Goal: Information Seeking & Learning: Learn about a topic

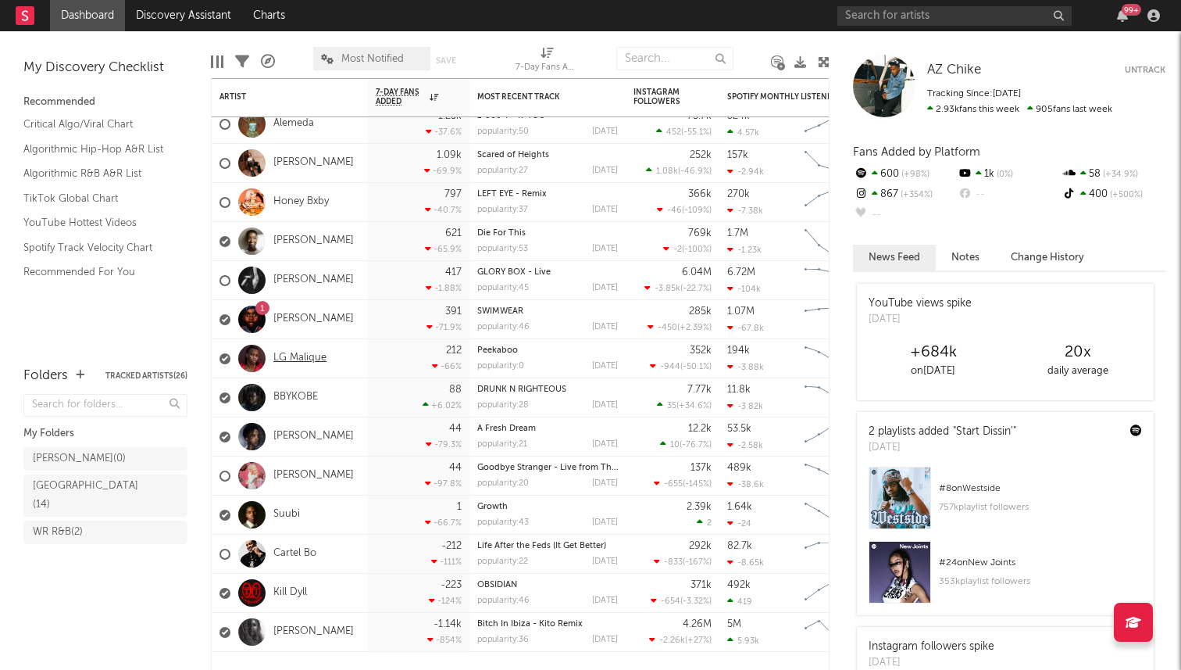
click at [291, 356] on link "LG Malique" at bounding box center [299, 358] width 53 height 13
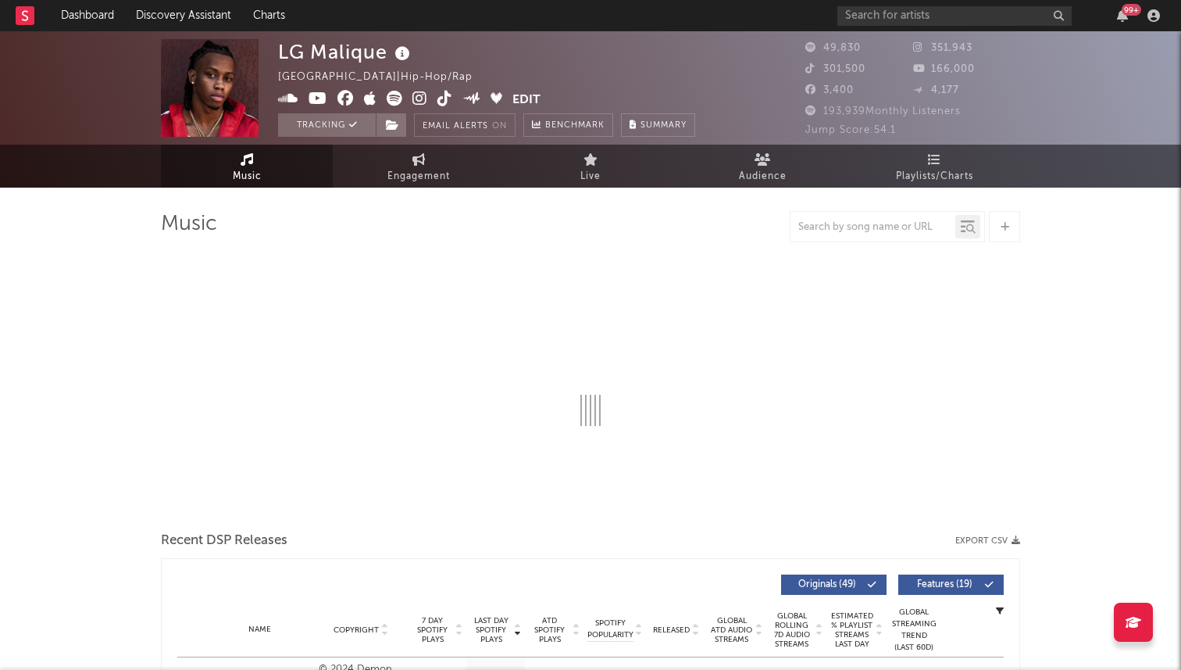
select select "6m"
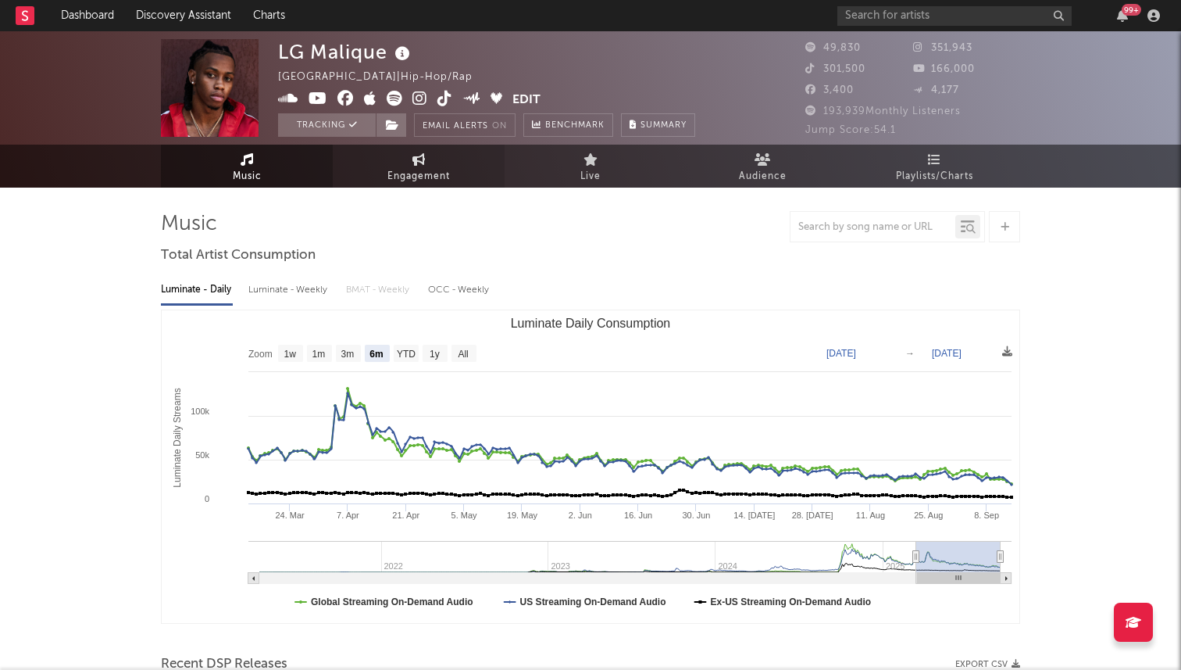
click at [409, 170] on span "Engagement" at bounding box center [419, 176] width 63 height 19
select select "1w"
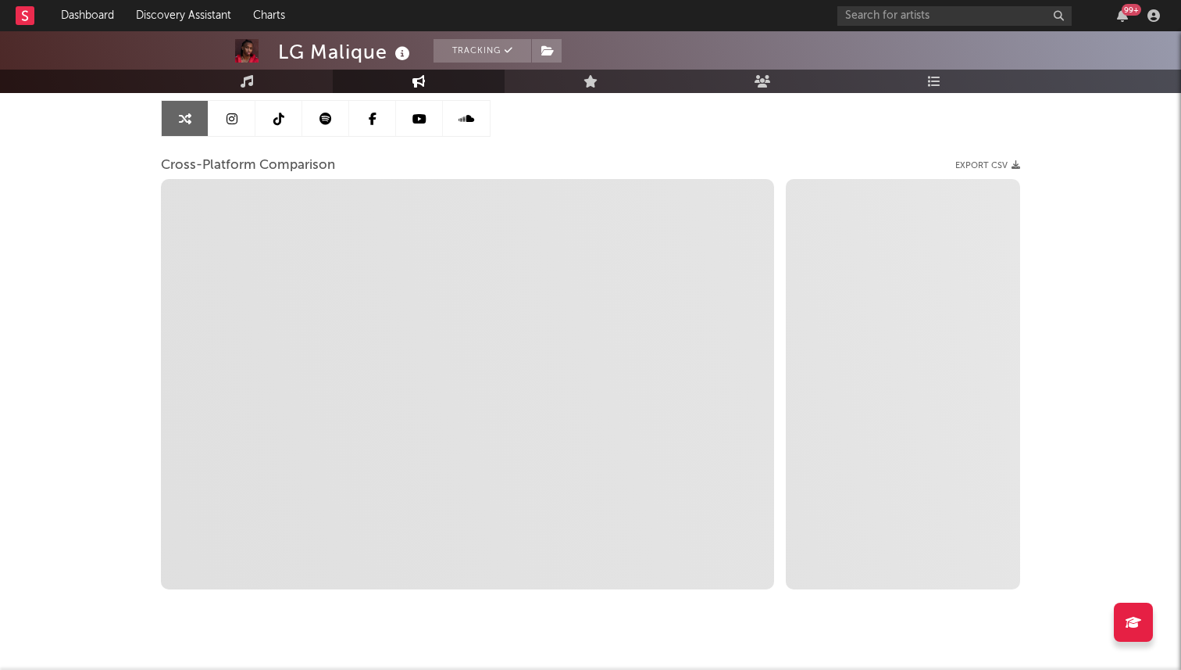
scroll to position [182, 0]
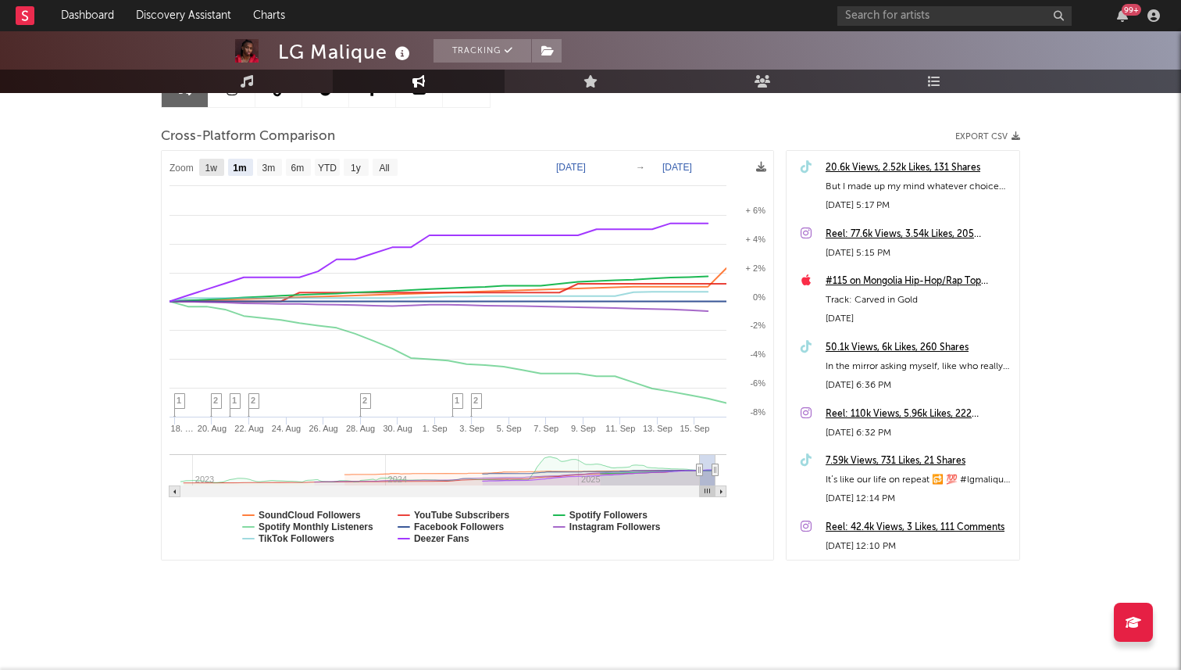
click at [213, 163] on text "1w" at bounding box center [211, 168] width 13 height 11
select select "1w"
type input "[DATE]"
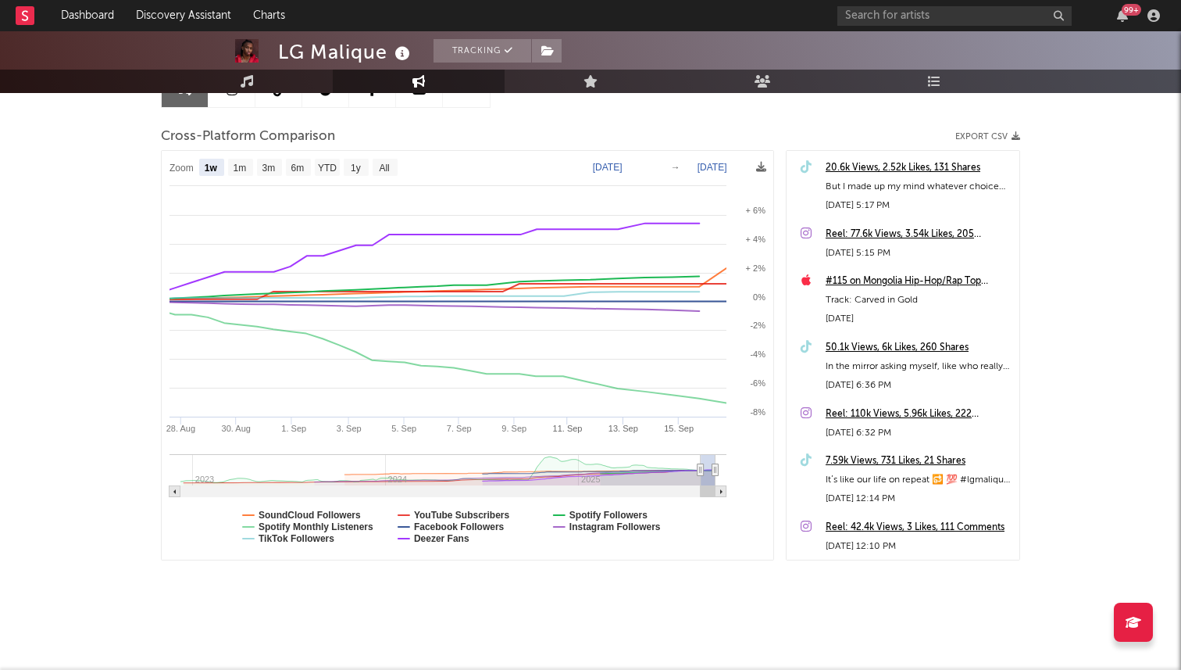
select select "1w"
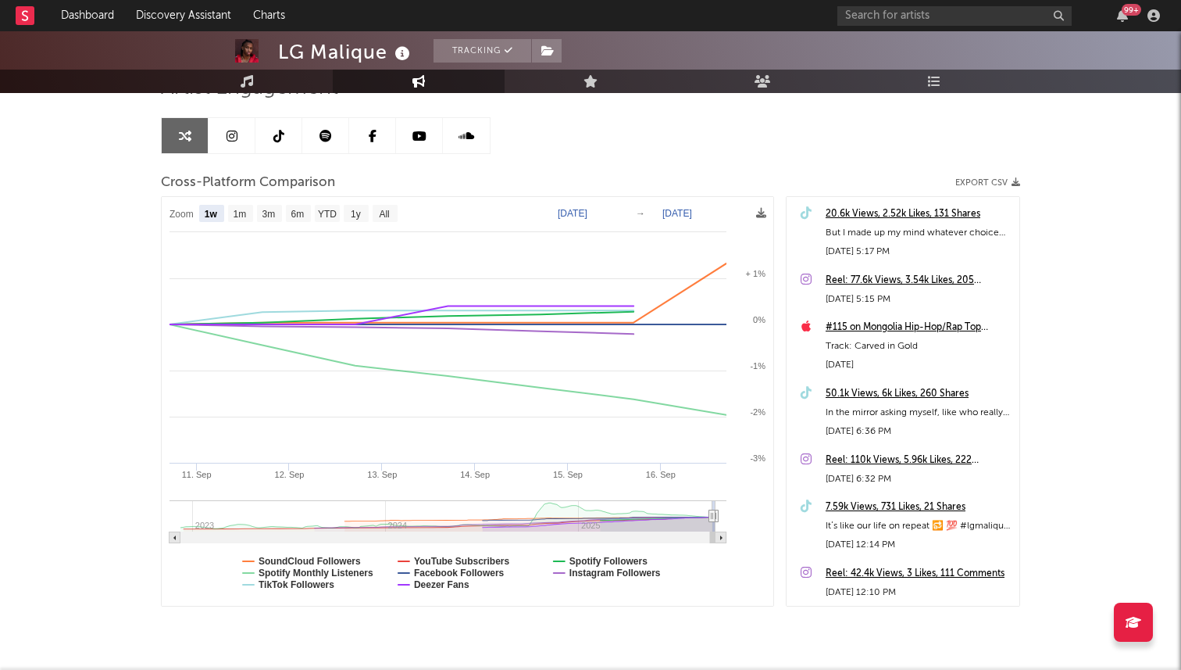
scroll to position [0, 0]
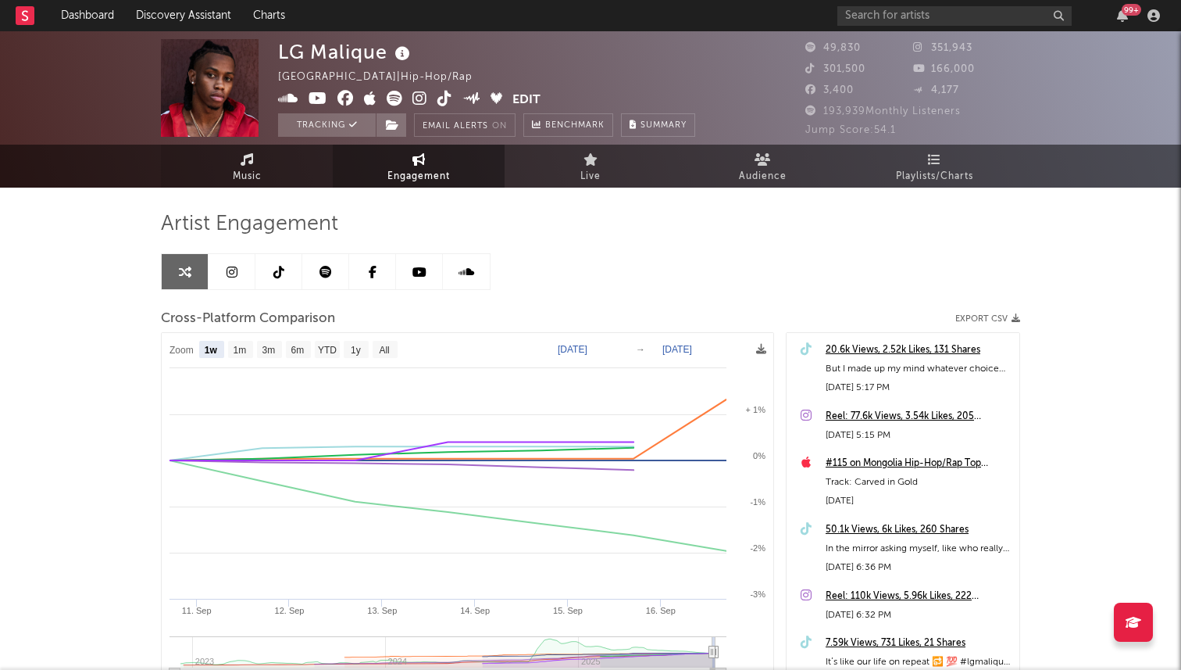
click at [270, 163] on link "Music" at bounding box center [247, 166] width 172 height 43
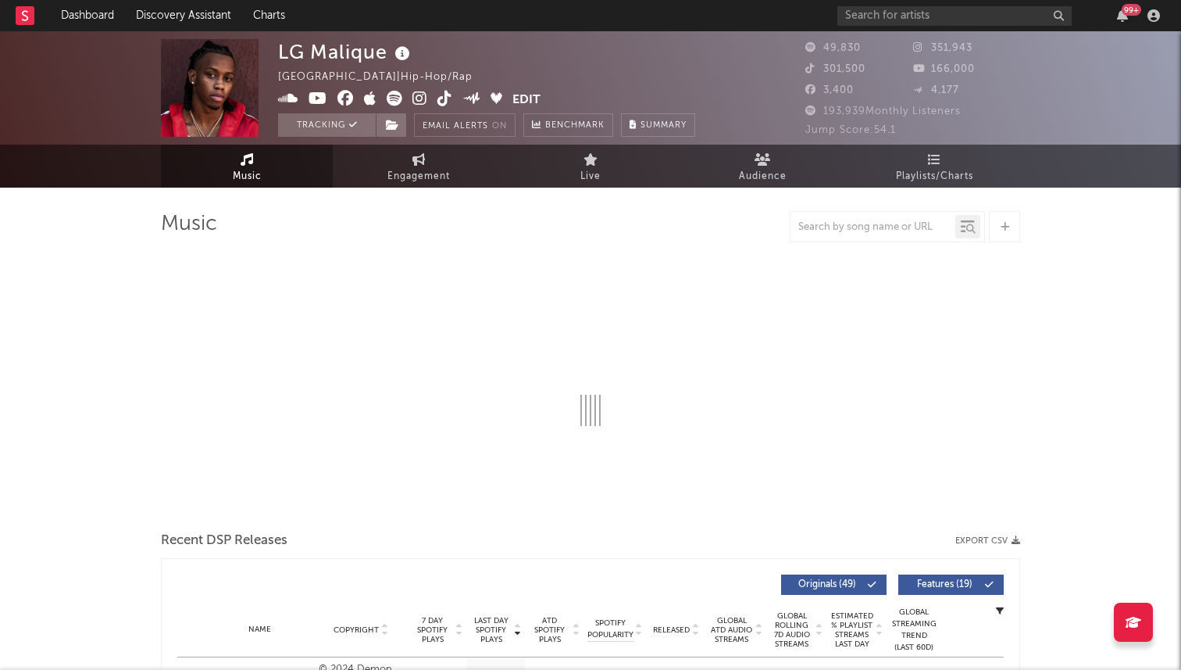
select select "6m"
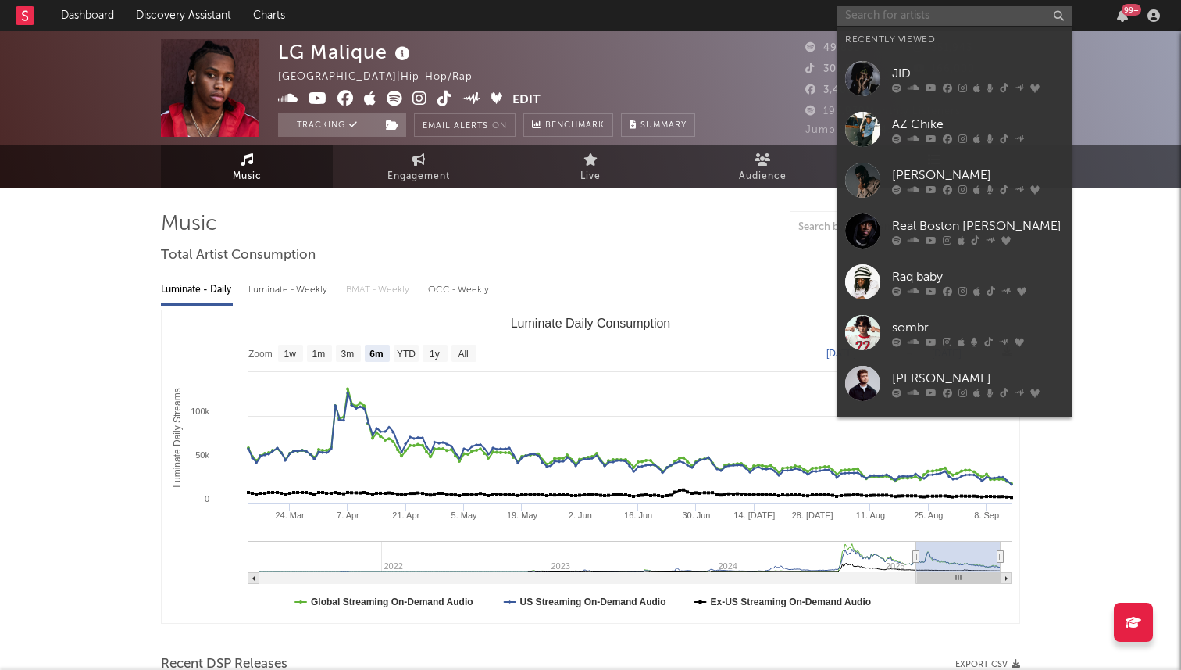
click at [917, 14] on input "text" at bounding box center [955, 16] width 234 height 20
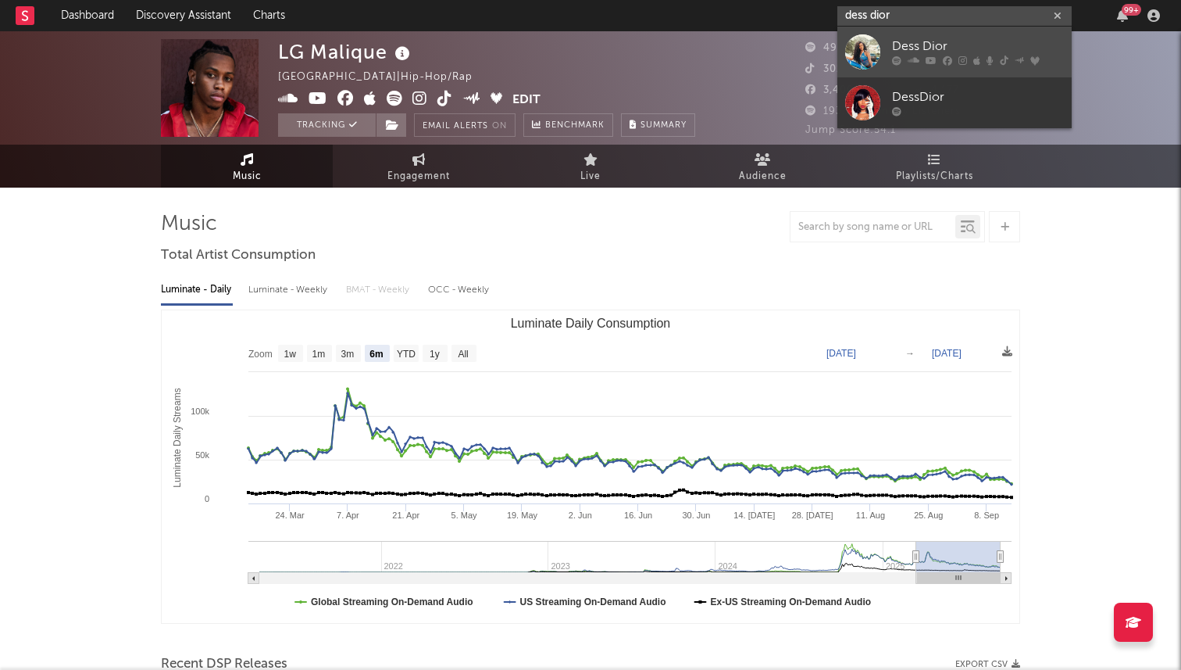
type input "dess dior"
click at [926, 48] on div "Dess Dior" at bounding box center [978, 47] width 172 height 19
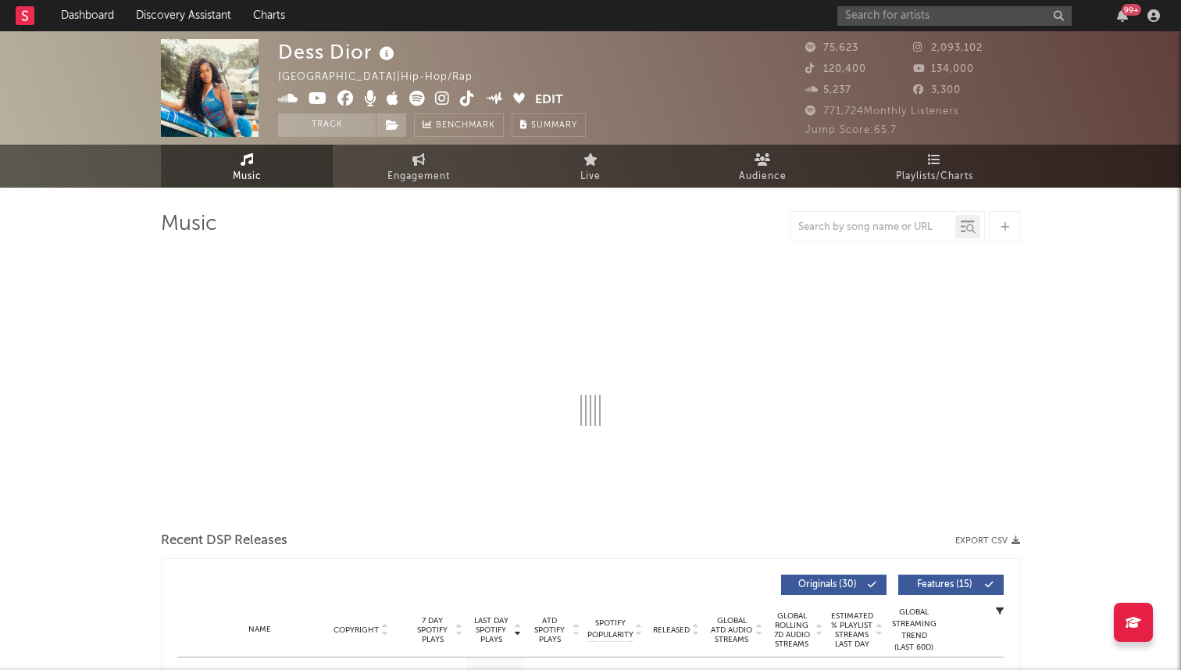
select select "6m"
